Goal: Complete application form

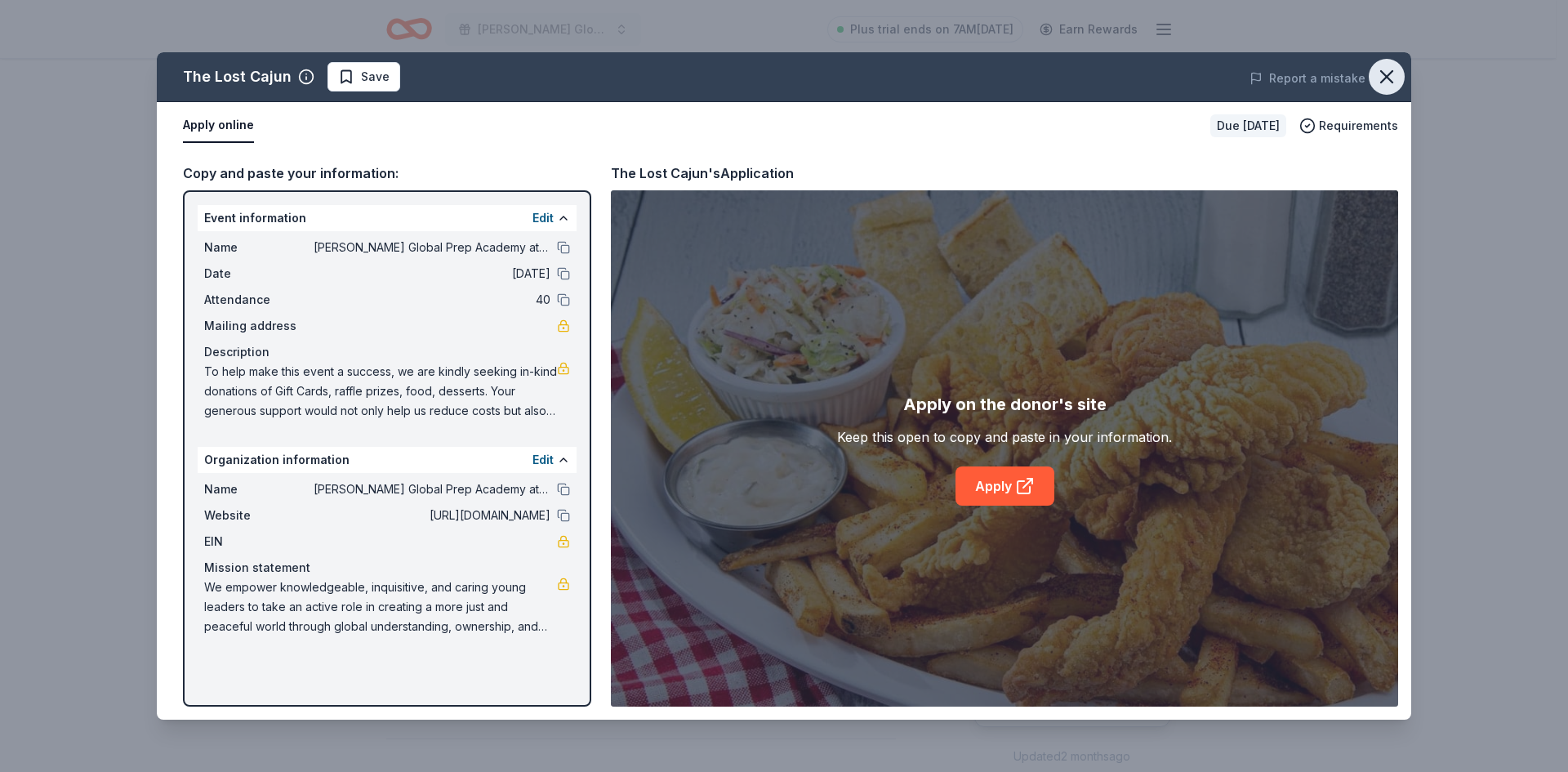
click at [1382, 79] on icon "button" at bounding box center [1387, 77] width 23 height 23
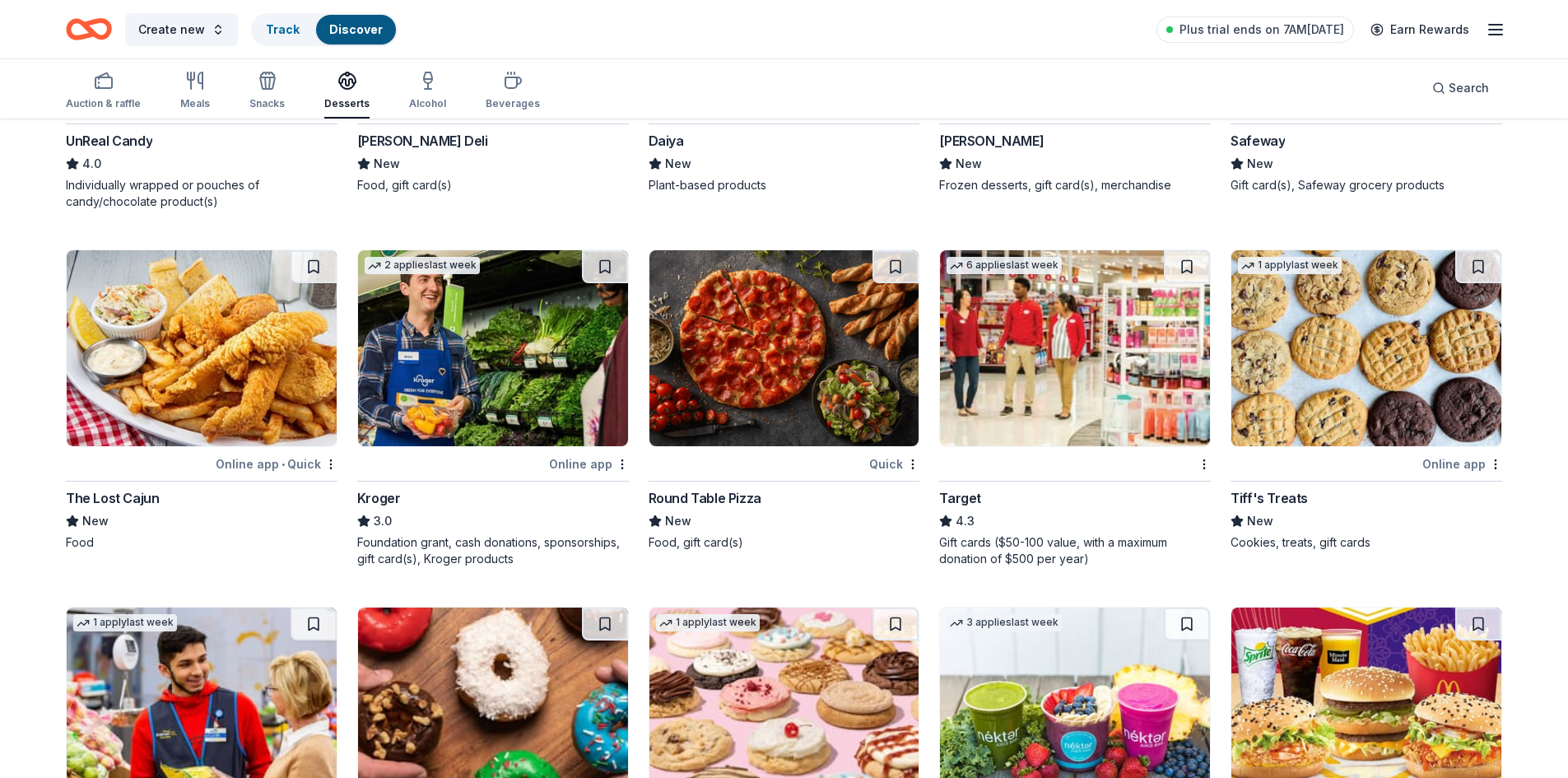
scroll to position [995, 0]
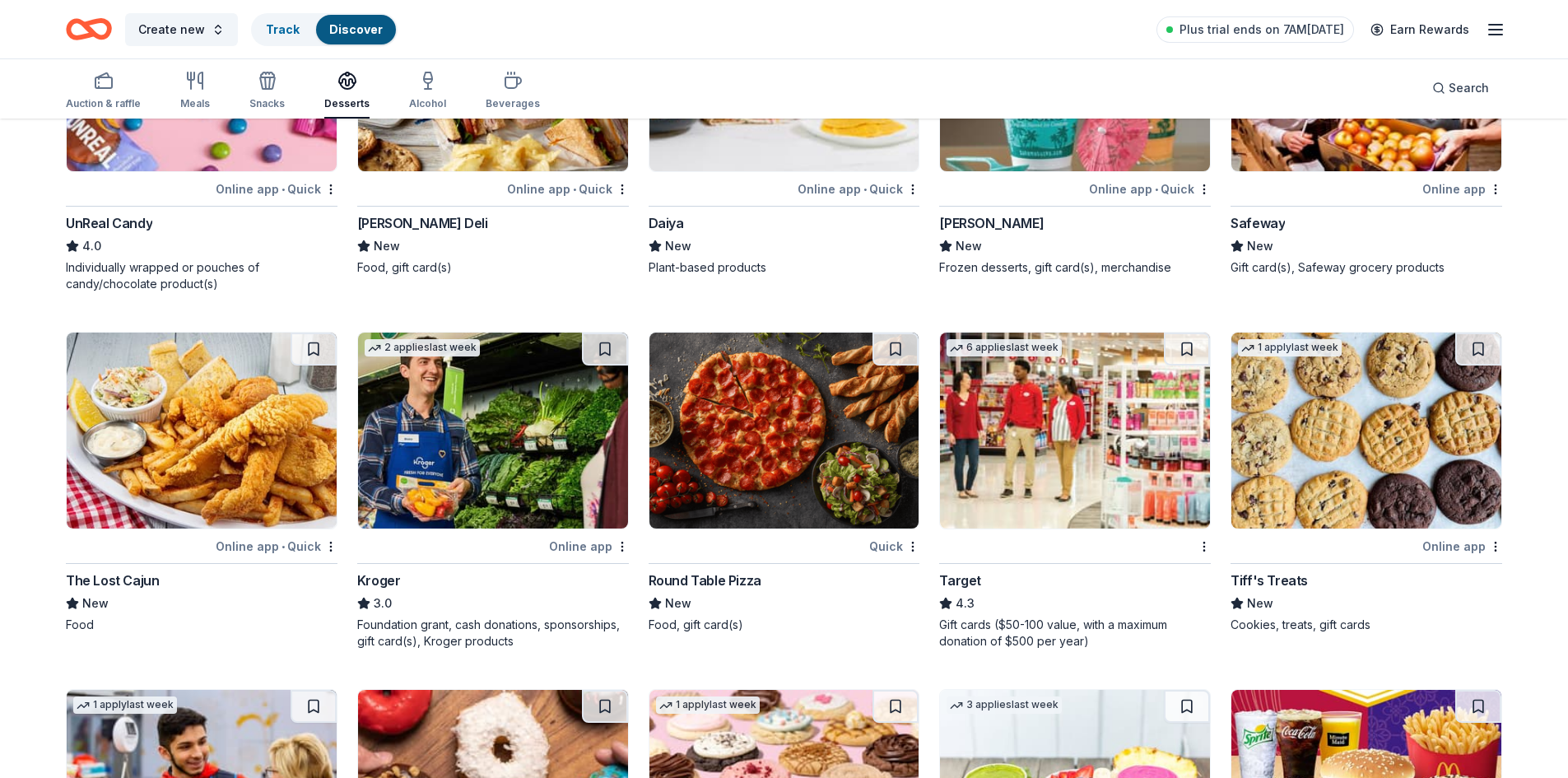
click at [1336, 452] on img at bounding box center [1366, 431] width 270 height 196
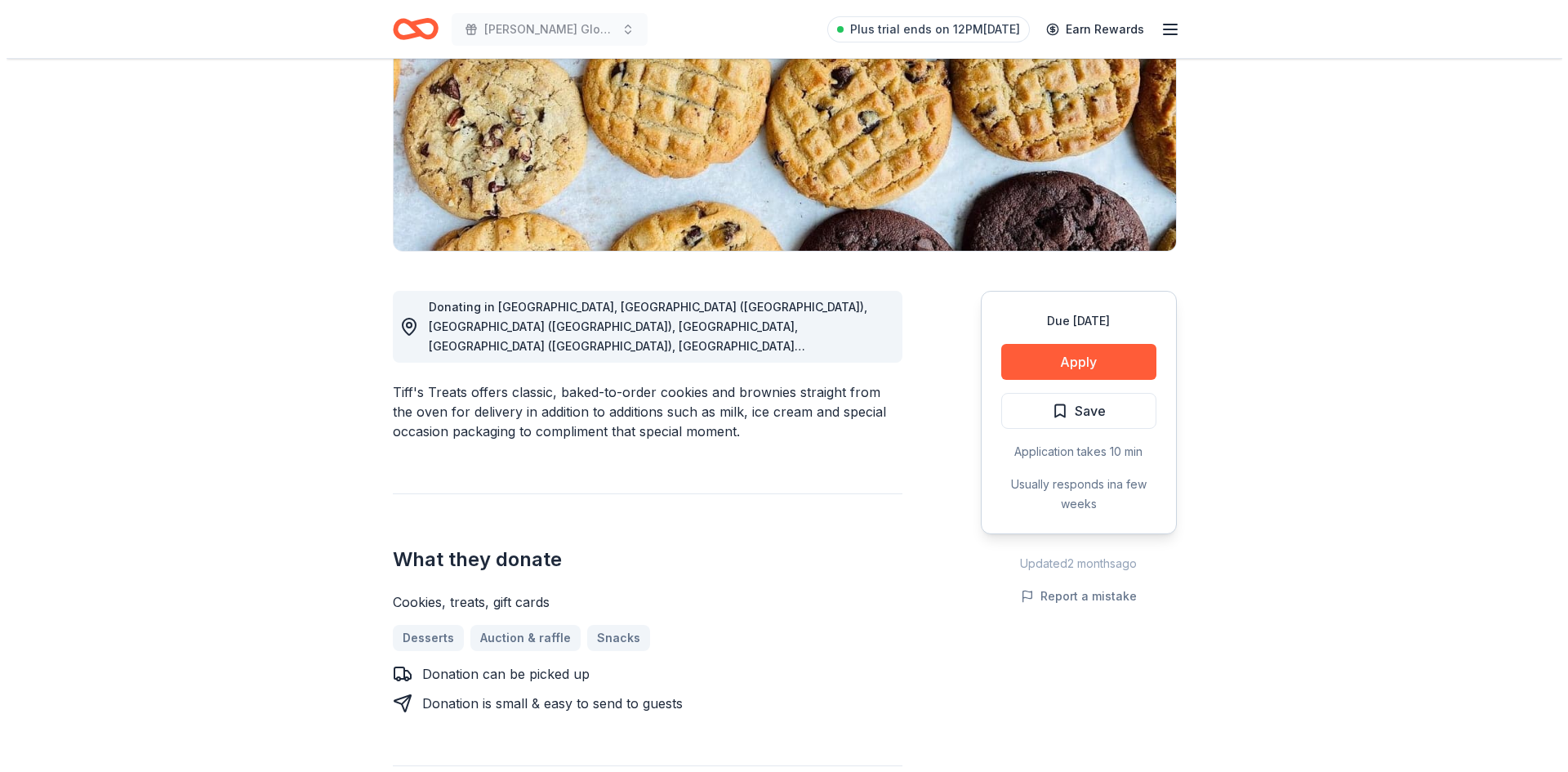
scroll to position [409, 0]
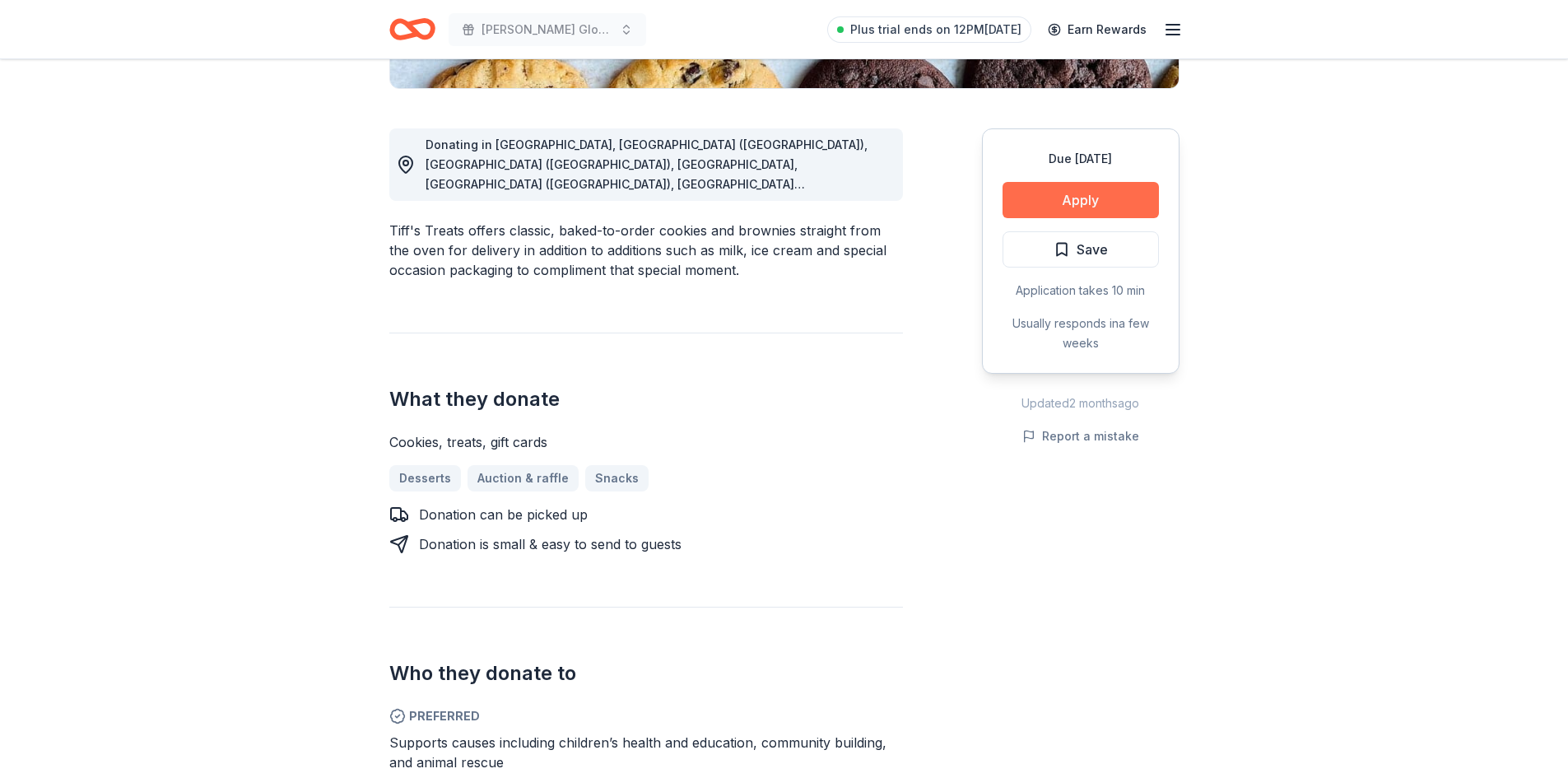
click at [1102, 195] on button "Apply" at bounding box center [1081, 200] width 157 height 36
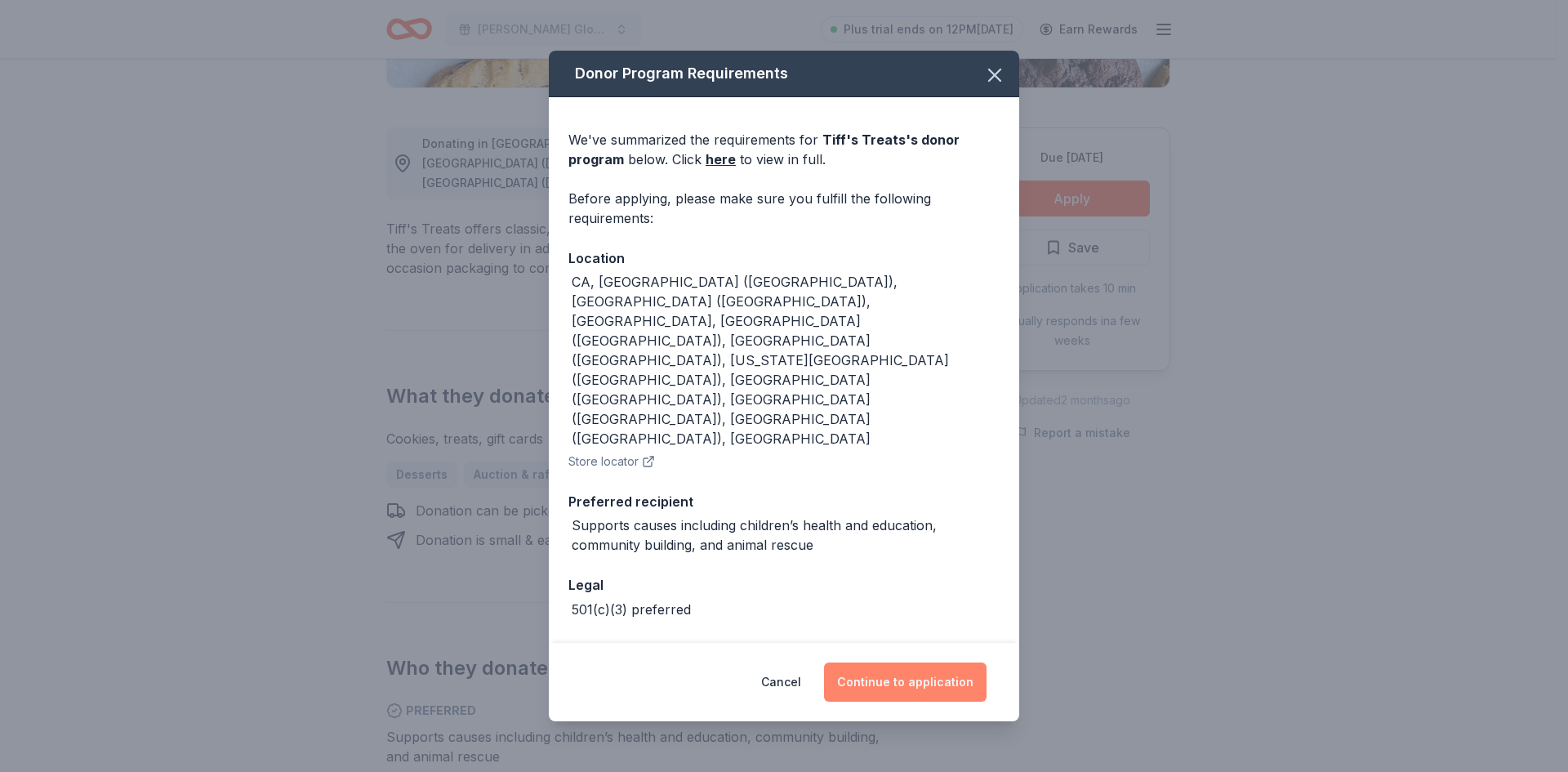
click at [847, 662] on button "Continue to application" at bounding box center [905, 682] width 162 height 39
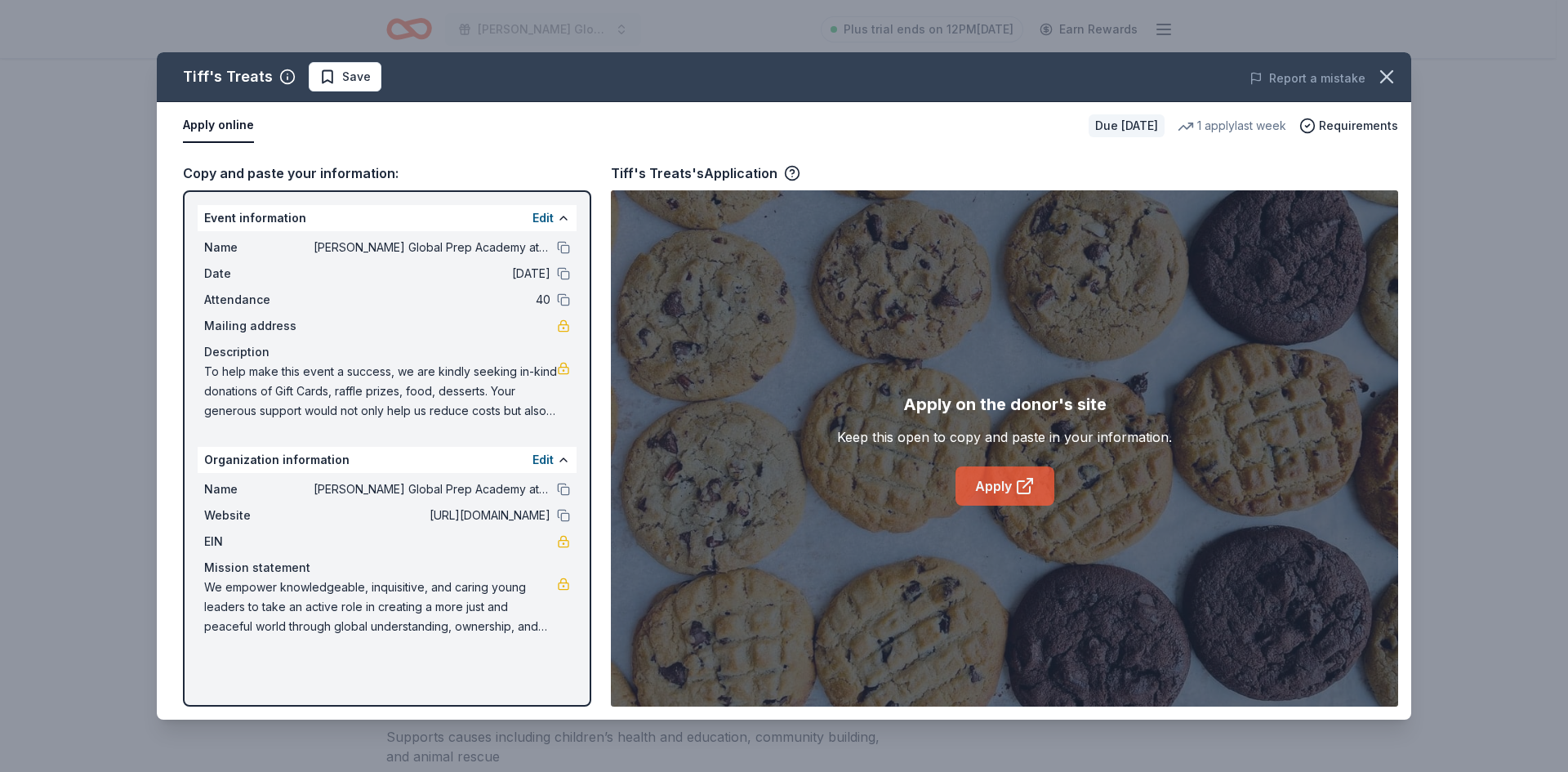
click at [977, 485] on link "Apply" at bounding box center [1005, 486] width 99 height 39
